Goal: Task Accomplishment & Management: Use online tool/utility

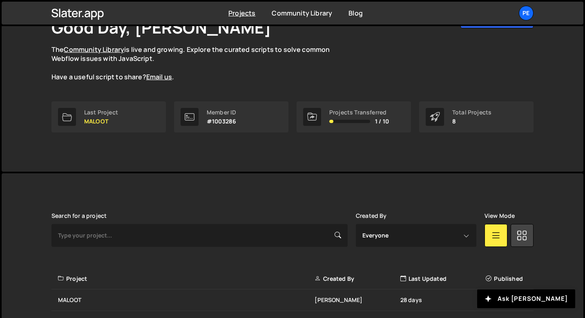
scroll to position [138, 0]
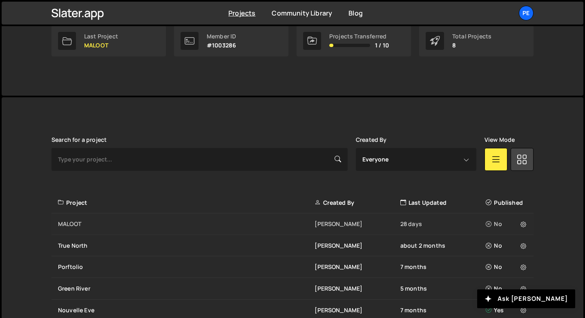
click at [100, 218] on div "MALOOT Eliot BESSON 28 days No" at bounding box center [292, 224] width 482 height 22
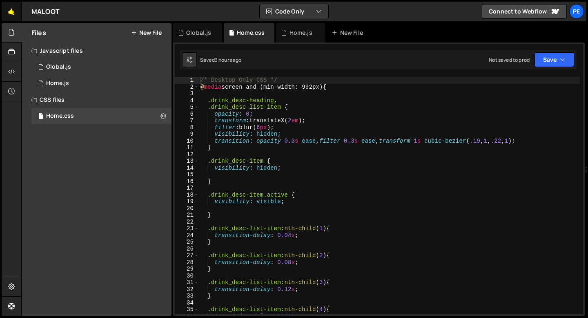
click at [9, 7] on link "🤙" at bounding box center [12, 12] width 20 height 20
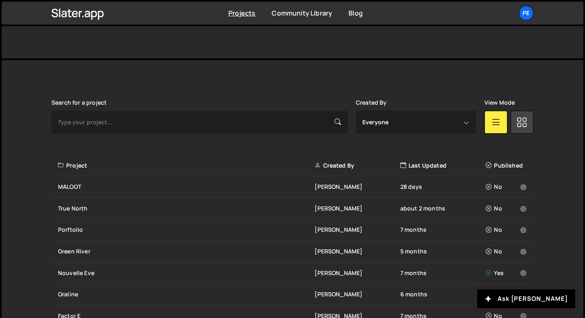
scroll to position [246, 0]
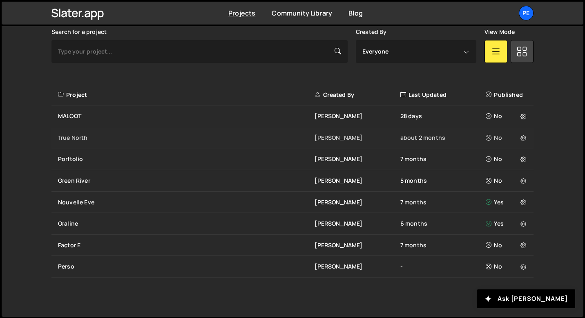
click at [89, 131] on div "True North [PERSON_NAME] about 2 months No" at bounding box center [292, 138] width 482 height 22
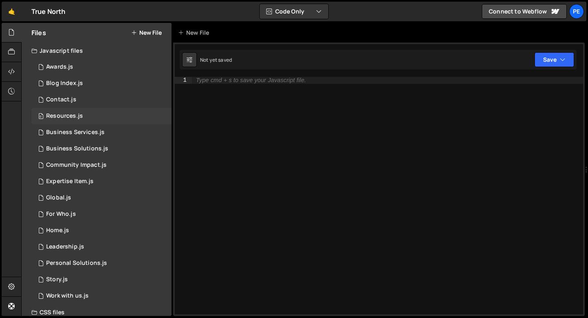
click at [60, 113] on div "Resources.js" at bounding box center [64, 115] width 37 height 7
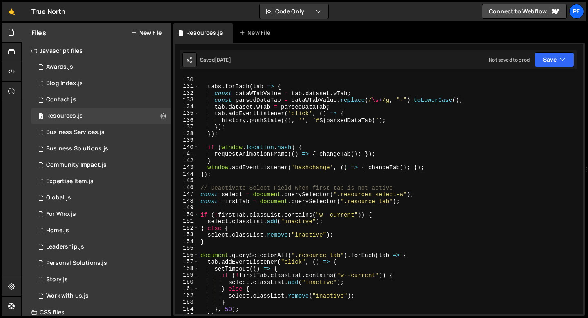
scroll to position [943, 0]
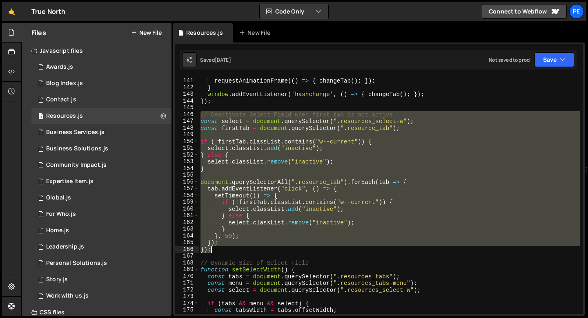
drag, startPoint x: 201, startPoint y: 114, endPoint x: 226, endPoint y: 249, distance: 137.2
click at [226, 249] on div "if ( window . location . hash ) { requestAnimationFrame (( ) => { changeTab ( )…" at bounding box center [389, 196] width 381 height 251
click at [203, 120] on div "if ( window . location . hash ) { requestAnimationFrame (( ) => { changeTab ( )…" at bounding box center [389, 196] width 381 height 251
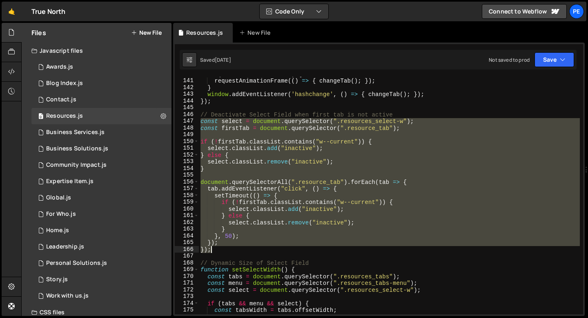
drag, startPoint x: 201, startPoint y: 120, endPoint x: 214, endPoint y: 248, distance: 129.0
click at [214, 248] on div "if ( window . location . hash ) { requestAnimationFrame (( ) => { changeTab ( )…" at bounding box center [389, 196] width 381 height 251
type textarea "}); });"
paste textarea
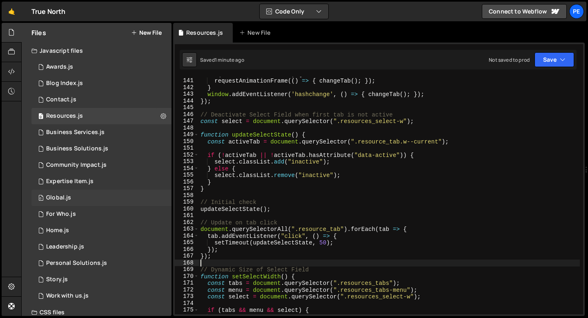
scroll to position [111, 0]
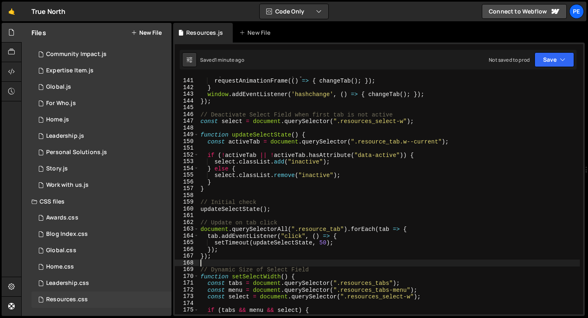
click at [55, 298] on div "Resources.css" at bounding box center [67, 299] width 42 height 7
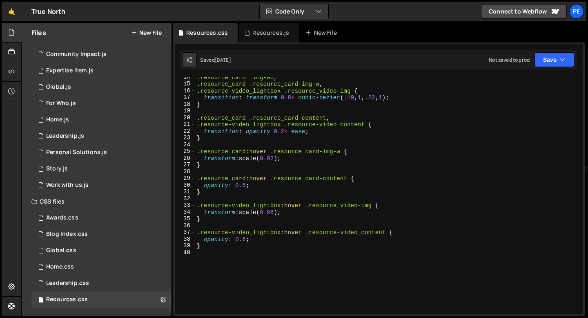
scroll to position [0, 0]
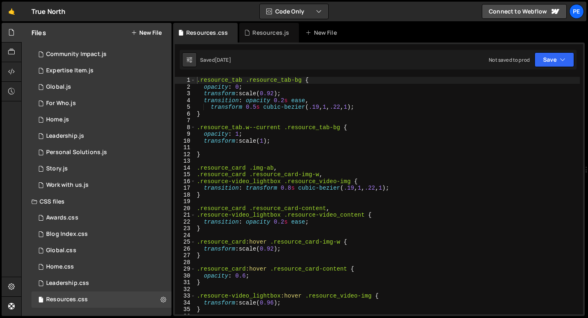
click at [214, 120] on div ".resource_tab .resource_tab-bg { opacity : 0 ; transform : scale( 0.92 ) ; tran…" at bounding box center [387, 202] width 385 height 251
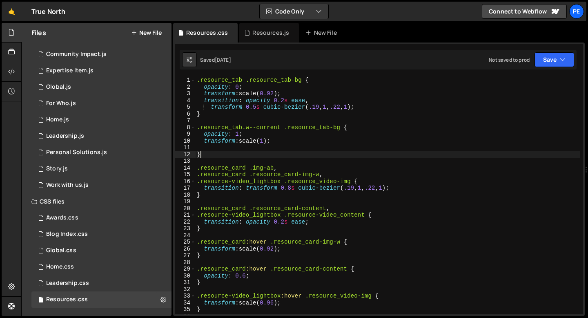
click at [208, 154] on div ".resource_tab .resource_tab-bg { opacity : 0 ; transform : scale( 0.92 ) ; tran…" at bounding box center [387, 202] width 385 height 251
type textarea "}"
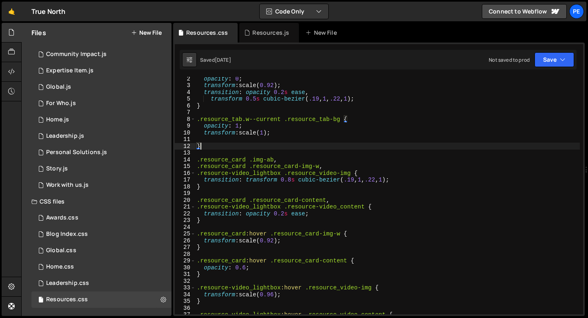
scroll to position [8, 0]
click at [209, 248] on div "opacity : 0 ; transform : scale( 0.92 ) ; transition : opacity 0.2 s ease , tra…" at bounding box center [387, 200] width 385 height 251
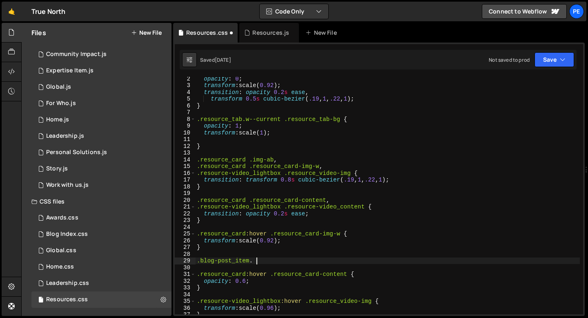
scroll to position [0, 4]
paste textarea "blog-post_img-ratio"
click at [341, 232] on div "opacity : 0 ; transform : scale( 0.92 ) ; transition : opacity 0.2 s ease , tra…" at bounding box center [387, 200] width 385 height 251
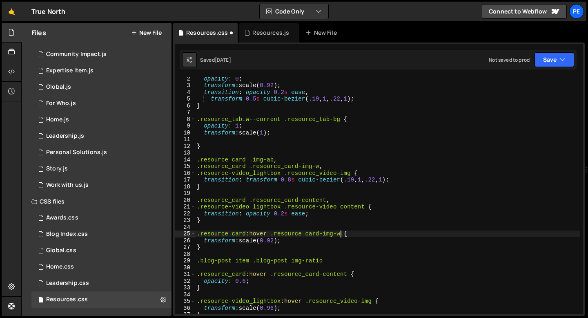
scroll to position [0, 10]
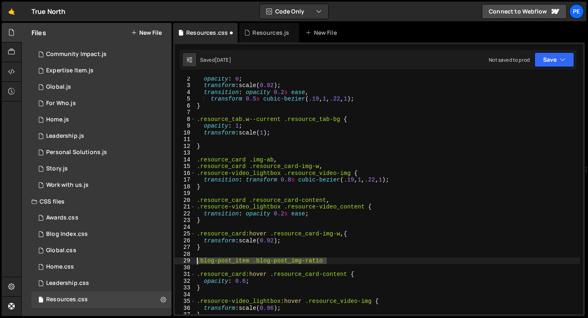
drag, startPoint x: 327, startPoint y: 262, endPoint x: 195, endPoint y: 259, distance: 132.0
click at [195, 259] on div ".resource_card:hover .resource_card-img-w, { 2 3 4 5 6 7 8 9 10 11 12 13 14 15 …" at bounding box center [379, 195] width 409 height 237
type textarea ".blog-post_item .blog-post_img-ratio"
click at [343, 237] on div "opacity : 0 ; transform : scale( 0.92 ) ; transition : opacity 0.2 s ease , tra…" at bounding box center [387, 200] width 385 height 251
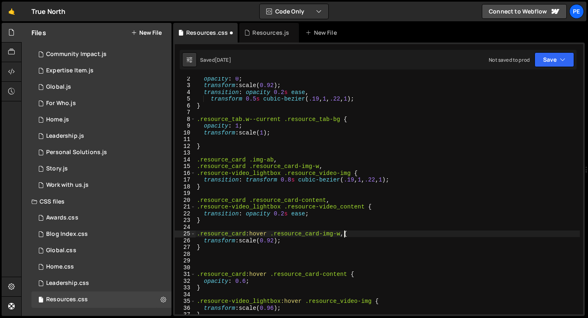
paste textarea ".blog-post_item .blog-post_img-ratio"
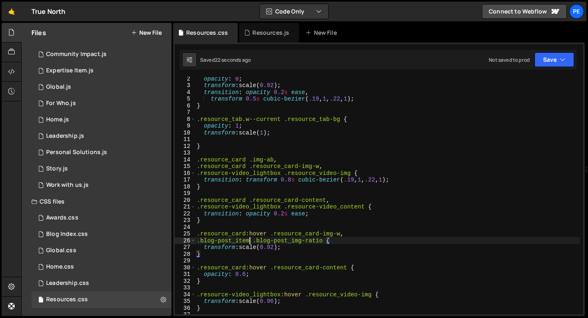
click at [250, 242] on div "opacity : 0 ; transform : scale( 0.92 ) ; transition : opacity 0.2 s ease , tra…" at bounding box center [387, 200] width 385 height 251
drag, startPoint x: 344, startPoint y: 242, endPoint x: 198, endPoint y: 243, distance: 145.4
click at [198, 243] on div "opacity : 0 ; transform : scale( 0.92 ) ; transition : opacity 0.2 s ease , tra…" at bounding box center [387, 200] width 385 height 251
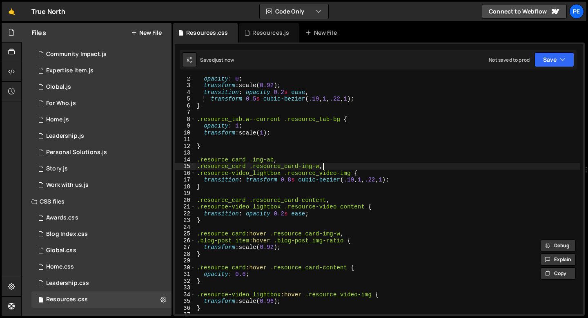
click at [324, 168] on div "opacity : 0 ; transform : scale( 0.92 ) ; transition : opacity 0.2 s ease , tra…" at bounding box center [387, 200] width 385 height 251
type textarea ".resource_card .resource_card-img-w,"
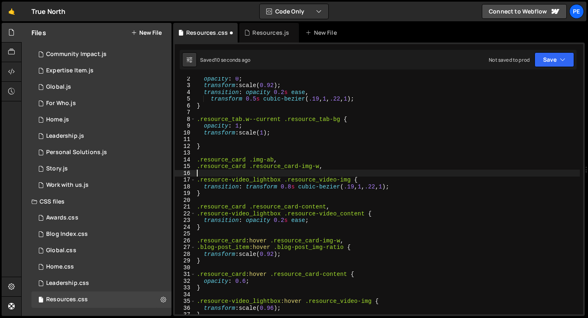
paste textarea ".blog-post_item:hover .blog-post_img-ratio"
click at [265, 174] on div "opacity : 0 ; transform : scale( 0.92 ) ; transition : opacity 0.2 s ease , tra…" at bounding box center [387, 200] width 385 height 251
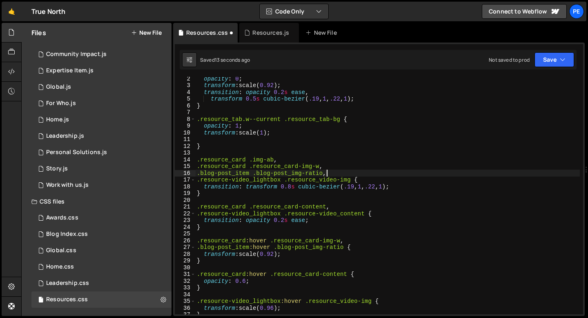
click at [331, 172] on div "opacity : 0 ; transform : scale( 0.92 ) ; transition : opacity 0.2 s ease , tra…" at bounding box center [387, 200] width 385 height 251
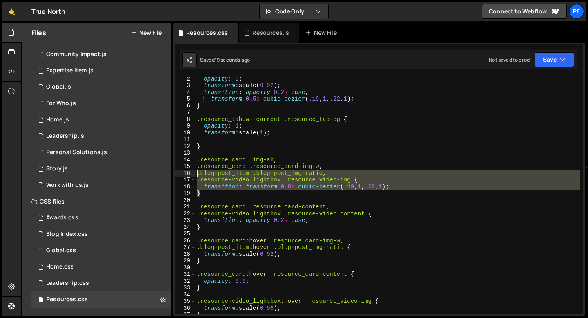
drag, startPoint x: 210, startPoint y: 194, endPoint x: 197, endPoint y: 175, distance: 23.1
click at [197, 175] on div "opacity : 0 ; transform : scale( 0.92 ) ; transition : opacity 0.2 s ease , tra…" at bounding box center [387, 200] width 385 height 251
type textarea ".blog-post_item .blog-post_img-ratio, .resource-video_lightbox .resource_video-…"
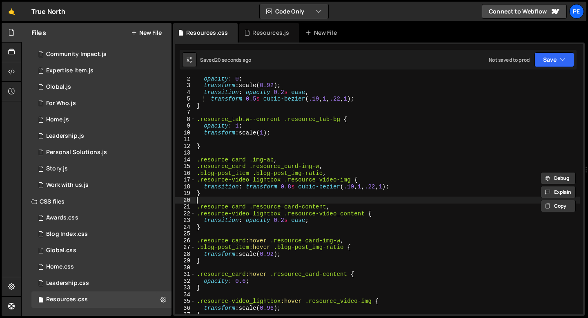
click at [214, 197] on div "opacity : 0 ; transform : scale( 0.92 ) ; transition : opacity 0.2 s ease , tra…" at bounding box center [387, 200] width 385 height 251
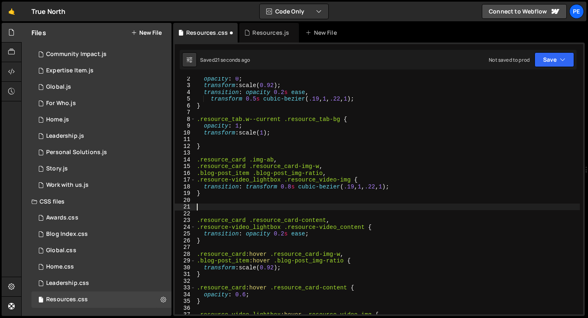
paste textarea "}"
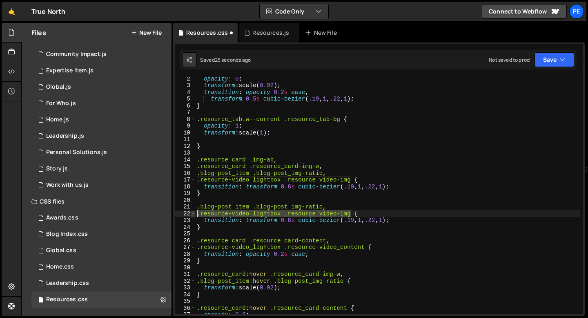
drag, startPoint x: 353, startPoint y: 214, endPoint x: 195, endPoint y: 211, distance: 157.7
click at [195, 212] on div "} 2 3 4 5 6 7 8 9 10 11 12 13 14 15 16 17 18 19 20 21 22 23 24 25 26 27 28 29 3…" at bounding box center [379, 195] width 409 height 237
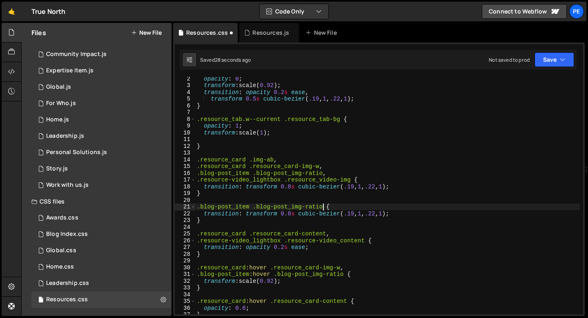
click at [332, 174] on div "opacity : 0 ; transform : scale( 0.92 ) ; transition : opacity 0.2 s ease , tra…" at bounding box center [387, 200] width 385 height 251
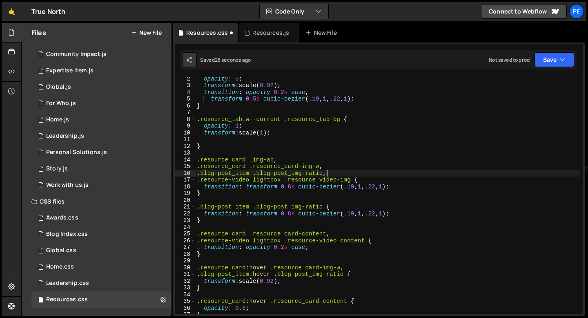
click at [332, 174] on div "opacity : 0 ; transform : scale( 0.92 ) ; transition : opacity 0.2 s ease , tra…" at bounding box center [387, 200] width 385 height 251
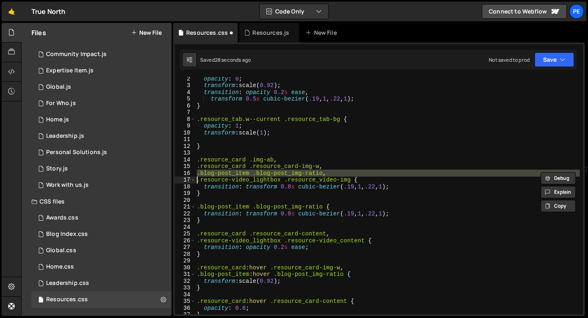
click at [332, 174] on div "opacity : 0 ; transform : scale( 0.92 ) ; transition : opacity 0.2 s ease , tra…" at bounding box center [387, 200] width 385 height 251
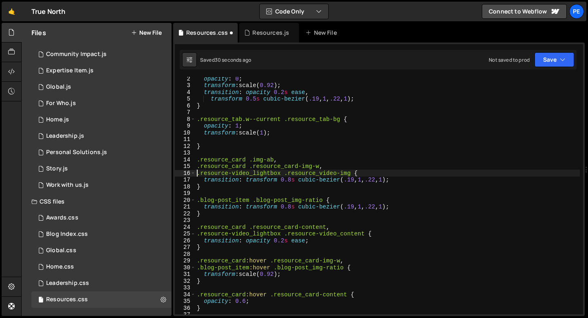
click at [292, 207] on div "opacity : 0 ; transform : scale( 0.92 ) ; transition : opacity 0.2 s ease , tra…" at bounding box center [387, 200] width 385 height 251
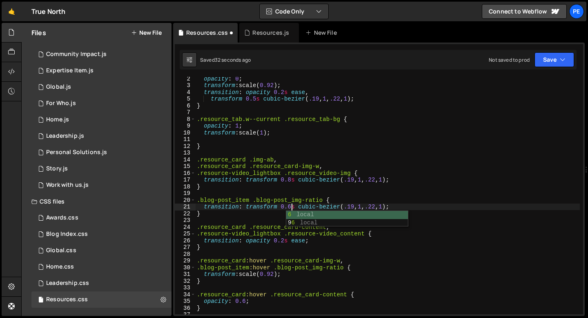
scroll to position [0, 7]
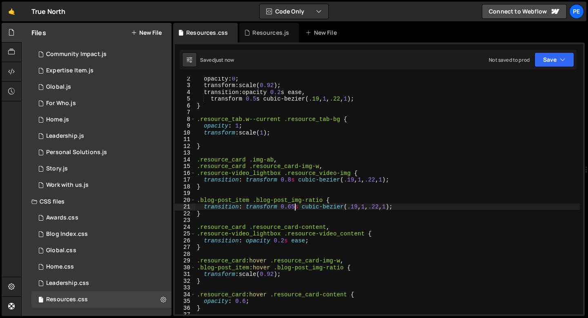
type textarea "transition: transform 0.65s cubic-bezier(.19, 1, .22, 1);"
